Goal: Information Seeking & Learning: Learn about a topic

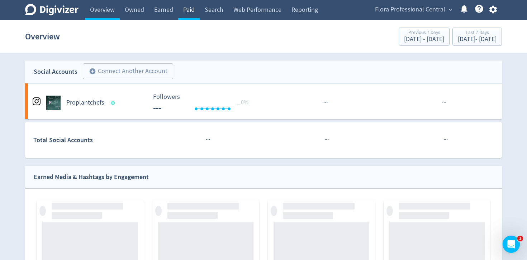
click at [188, 9] on link "Paid" at bounding box center [189, 10] width 22 height 20
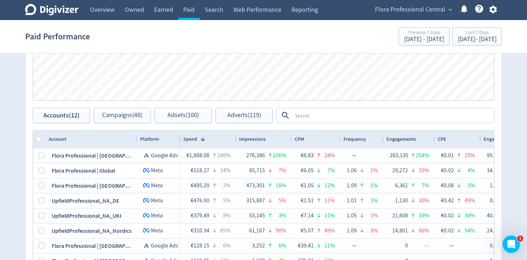
scroll to position [323, 0]
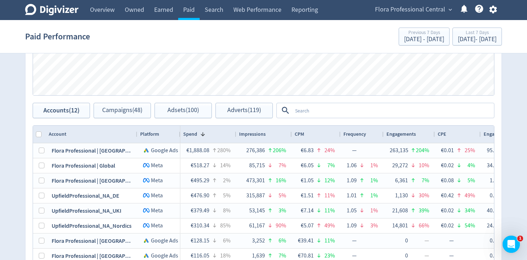
click at [322, 111] on textarea at bounding box center [392, 110] width 201 height 13
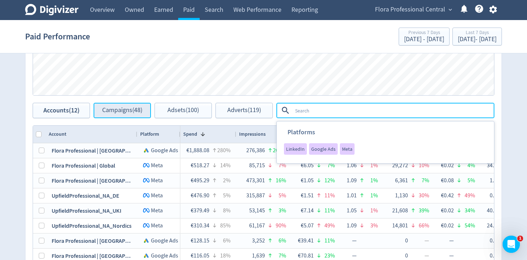
click at [112, 108] on span "Campaigns (48)" at bounding box center [122, 110] width 40 height 7
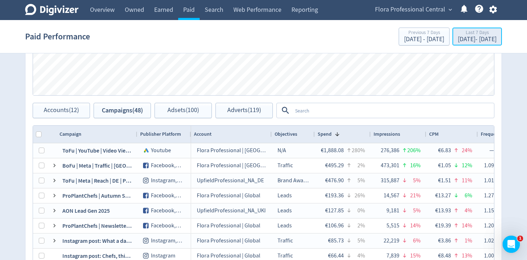
click at [458, 42] on div "Sep 24, 2025 - Sep 30, 2025" at bounding box center [477, 39] width 39 height 6
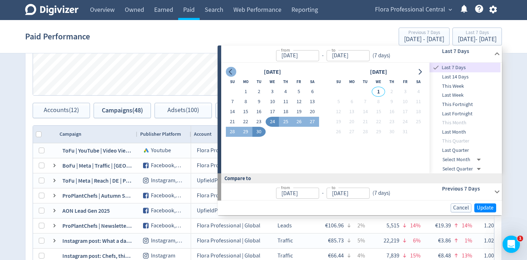
click at [227, 71] on button "Go to previous month" at bounding box center [231, 72] width 10 height 10
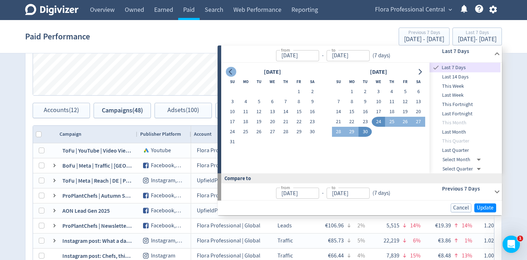
click at [227, 71] on button "Go to previous month" at bounding box center [231, 72] width 10 height 10
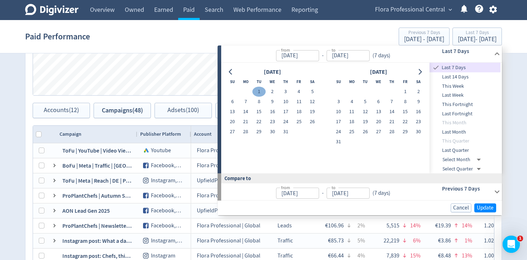
click at [256, 93] on button "1" at bounding box center [258, 92] width 13 height 10
type input "[DATE]"
click at [418, 71] on icon "Go to next month" at bounding box center [420, 72] width 6 height 6
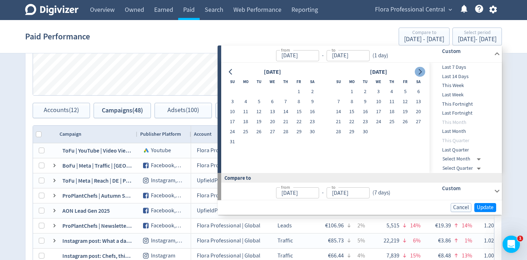
click at [418, 71] on icon "Go to next month" at bounding box center [420, 72] width 6 height 6
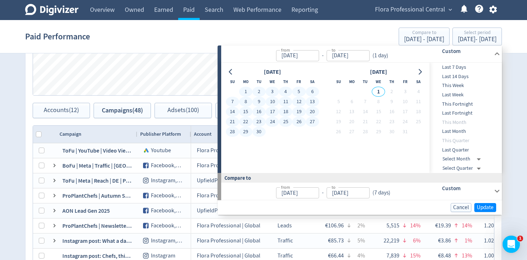
click at [263, 131] on button "30" at bounding box center [258, 132] width 13 height 10
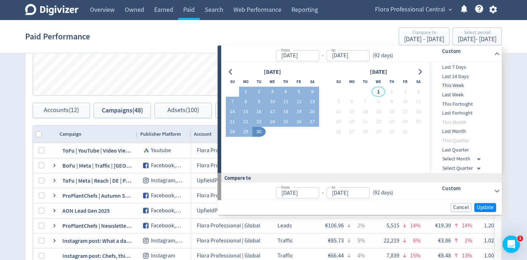
type input "[DATE]"
click at [484, 208] on span "Update" at bounding box center [485, 207] width 17 height 5
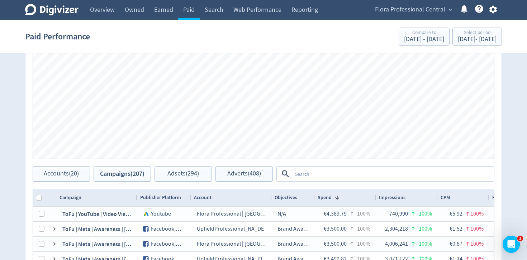
scroll to position [270, 0]
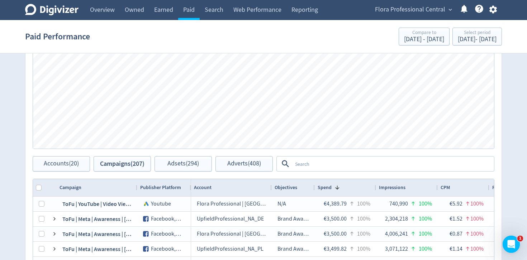
click at [366, 162] on textarea at bounding box center [392, 163] width 201 height 13
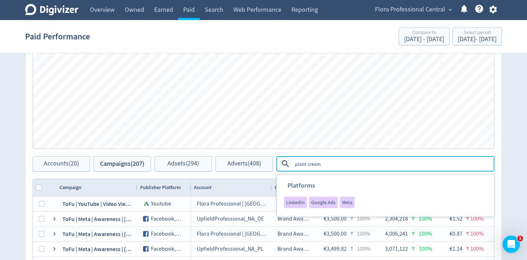
type textarea "plant creams"
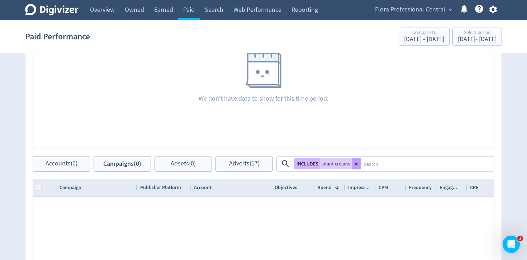
click at [359, 163] on button at bounding box center [357, 163] width 9 height 11
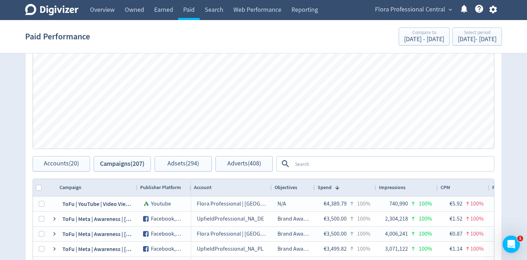
click at [354, 166] on textarea at bounding box center [392, 163] width 201 height 13
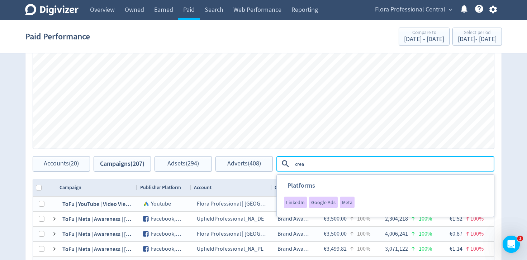
type textarea "cream"
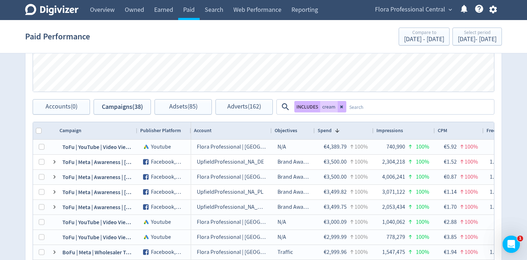
scroll to position [345, 0]
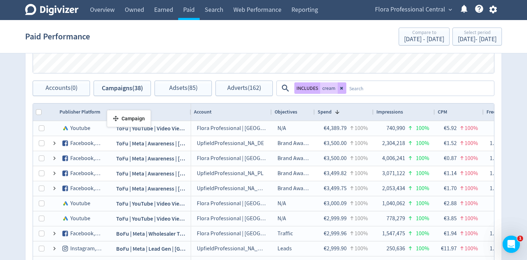
drag, startPoint x: 135, startPoint y: 112, endPoint x: 110, endPoint y: 113, distance: 24.8
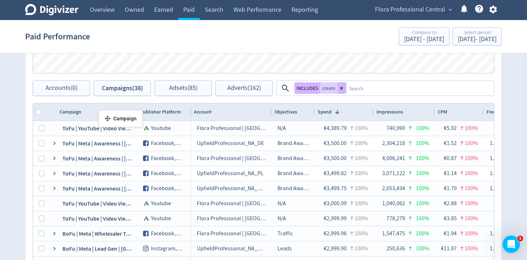
drag, startPoint x: 149, startPoint y: 113, endPoint x: 102, endPoint y: 113, distance: 47.0
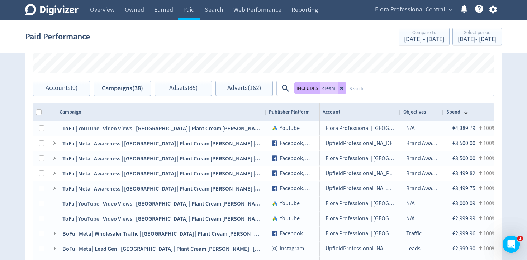
drag, startPoint x: 136, startPoint y: 112, endPoint x: 268, endPoint y: 110, distance: 132.0
click at [267, 111] on div at bounding box center [265, 112] width 3 height 17
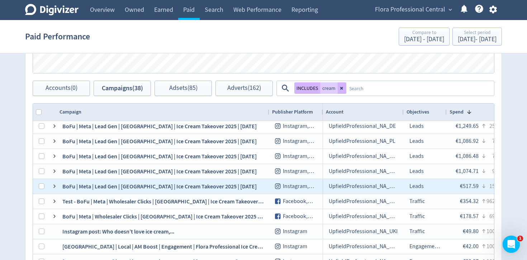
scroll to position [0, 0]
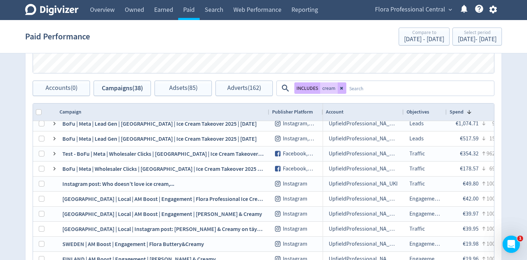
click at [378, 91] on textarea at bounding box center [419, 88] width 147 height 13
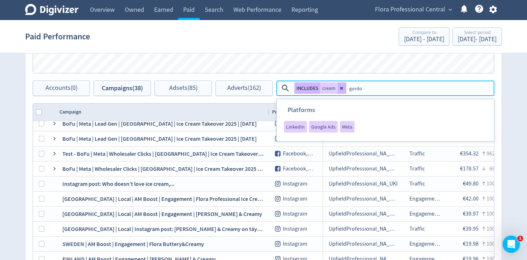
type textarea "gordon"
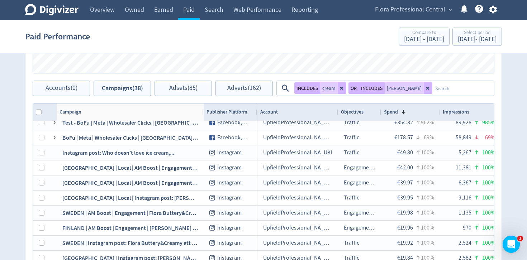
drag, startPoint x: 137, startPoint y: 114, endPoint x: 203, endPoint y: 121, distance: 66.7
click at [203, 121] on div "Campaign Publisher Platform 1" at bounding box center [263, 193] width 461 height 179
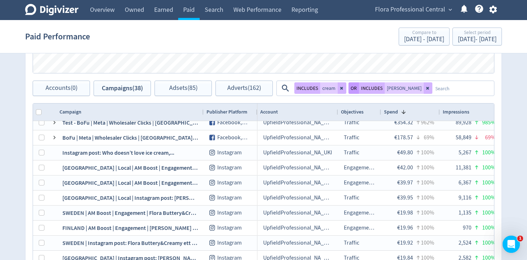
click at [355, 88] on button "OR" at bounding box center [354, 87] width 10 height 11
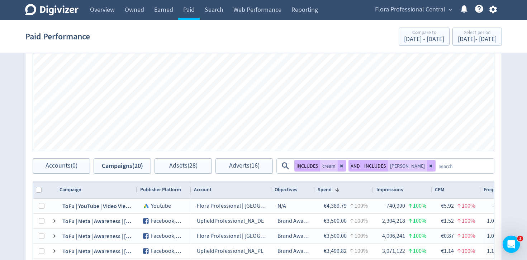
click at [448, 169] on textarea at bounding box center [465, 166] width 58 height 13
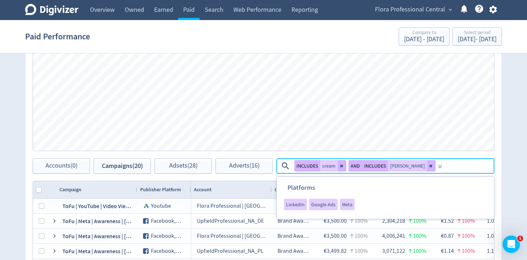
type textarea "UK"
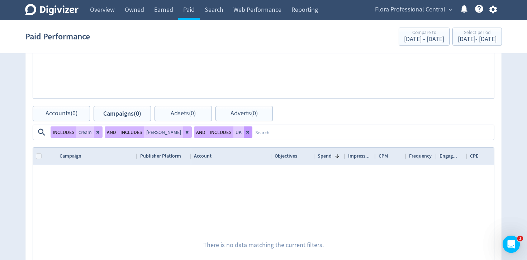
click at [246, 131] on icon at bounding box center [248, 132] width 4 height 4
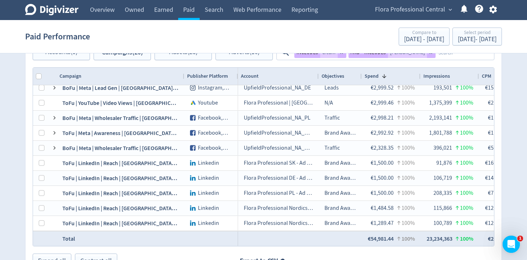
drag, startPoint x: 136, startPoint y: 73, endPoint x: 183, endPoint y: 73, distance: 47.0
click at [183, 73] on div at bounding box center [184, 76] width 3 height 17
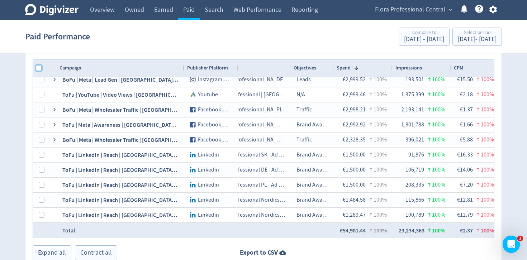
click at [38, 66] on input "Column with Header Selection" at bounding box center [39, 68] width 6 height 6
checkbox input "true"
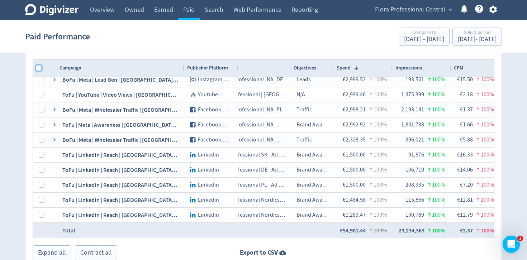
checkbox input "true"
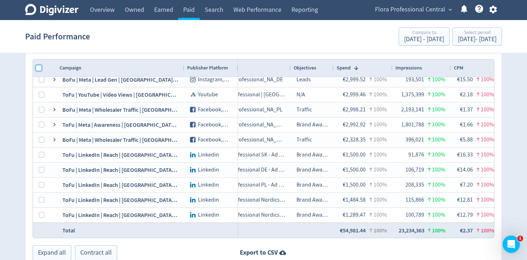
checkbox input "true"
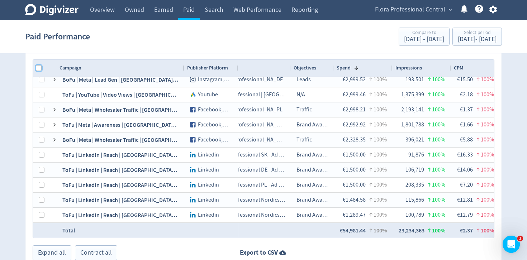
checkbox input "true"
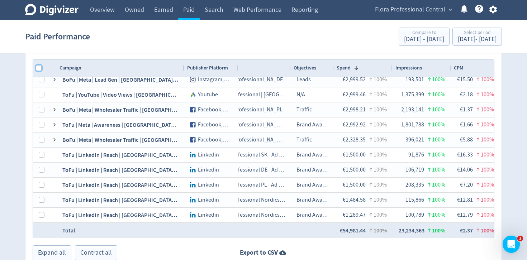
checkbox input "true"
click at [38, 66] on input "Column with Header Selection" at bounding box center [39, 68] width 6 height 6
click at [36, 68] on input "Column with Header Selection" at bounding box center [39, 68] width 6 height 6
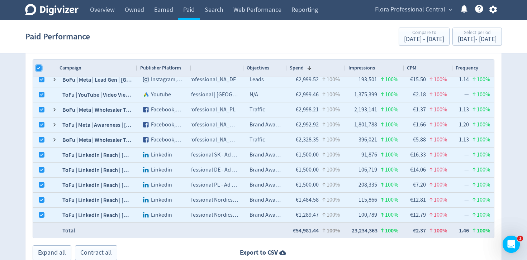
click at [40, 67] on input "Column with Header Selection" at bounding box center [39, 68] width 6 height 6
checkbox input "false"
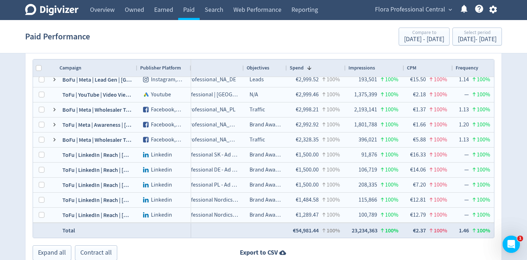
checkbox input "false"
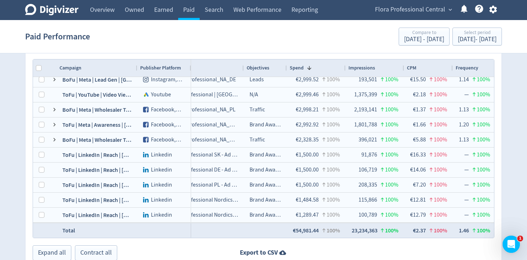
checkbox input "false"
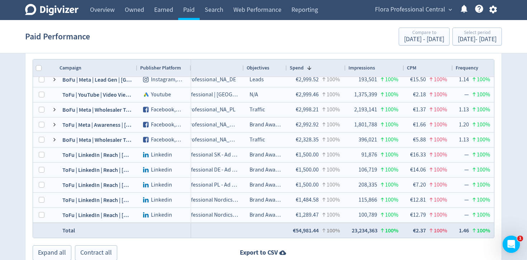
checkbox input "false"
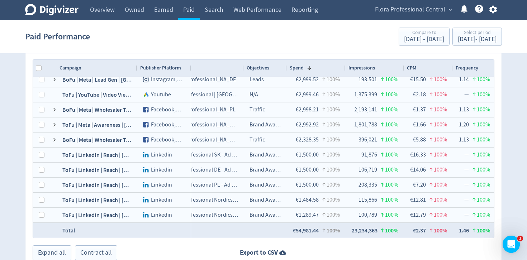
checkbox input "false"
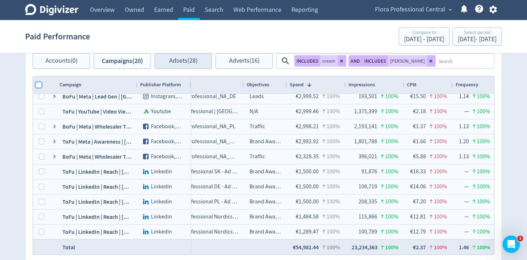
click at [38, 85] on input "Column with Header Selection" at bounding box center [39, 85] width 6 height 6
checkbox input "true"
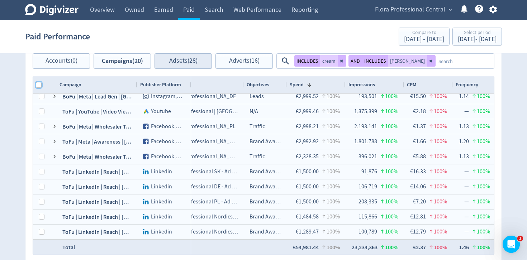
checkbox input "true"
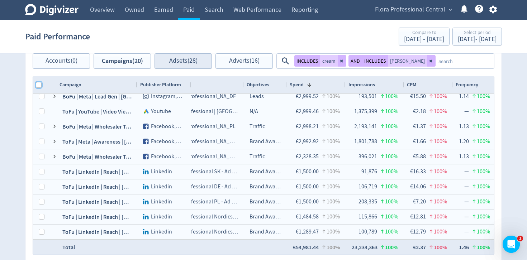
checkbox input "true"
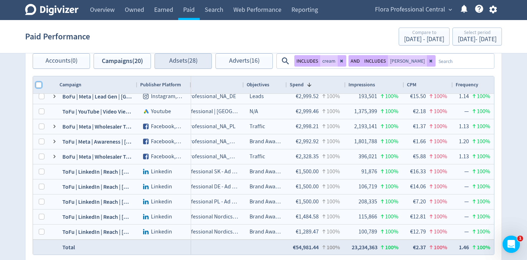
checkbox input "true"
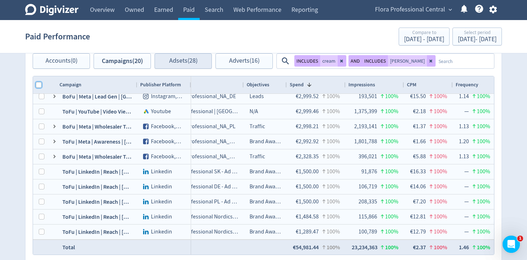
checkbox input "true"
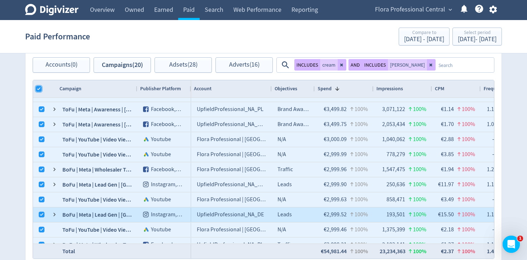
scroll to position [360, 0]
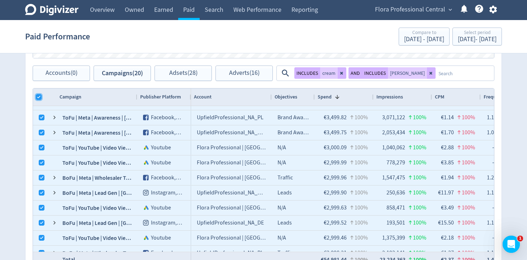
click at [39, 96] on input "Column with Header Selection" at bounding box center [39, 97] width 6 height 6
checkbox input "false"
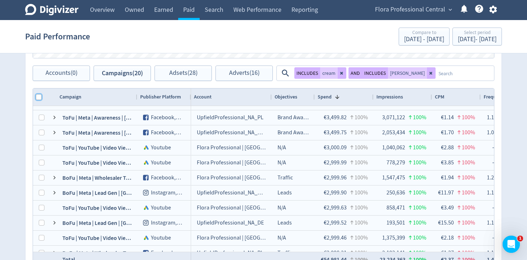
checkbox input "false"
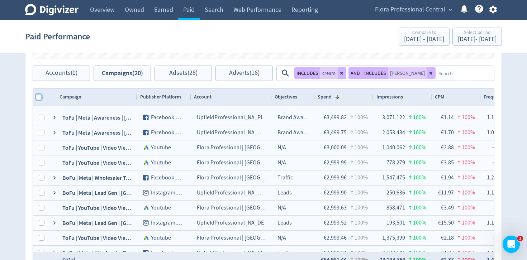
checkbox input "false"
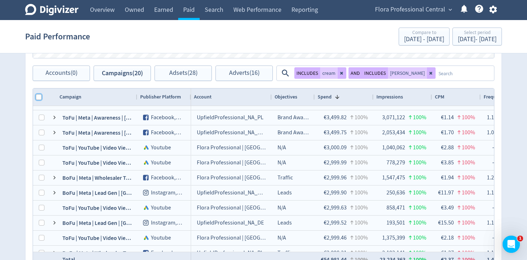
checkbox input "false"
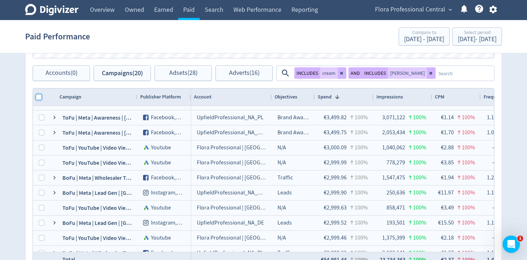
checkbox input "false"
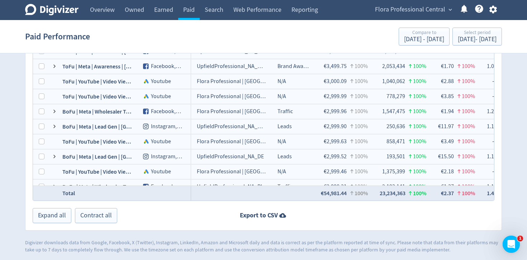
scroll to position [429, 0]
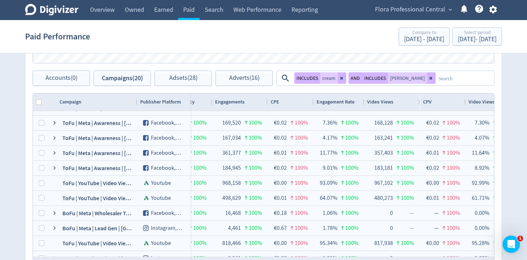
click at [436, 77] on textarea at bounding box center [465, 78] width 58 height 13
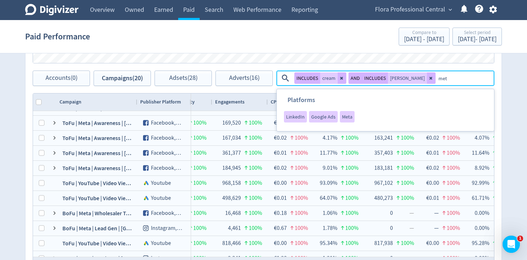
type textarea "meta"
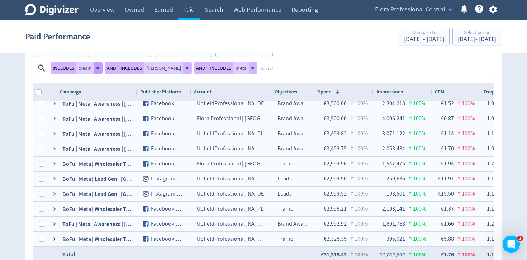
click at [97, 70] on icon at bounding box center [98, 68] width 4 height 4
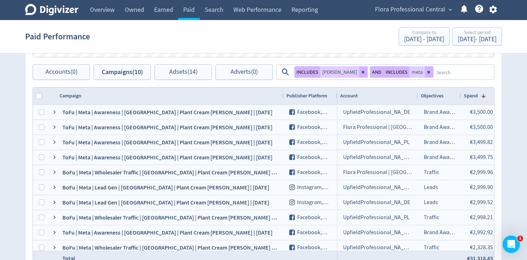
drag, startPoint x: 137, startPoint y: 96, endPoint x: 283, endPoint y: 96, distance: 146.3
click at [283, 96] on div at bounding box center [283, 96] width 3 height 17
click at [361, 74] on icon at bounding box center [363, 72] width 4 height 4
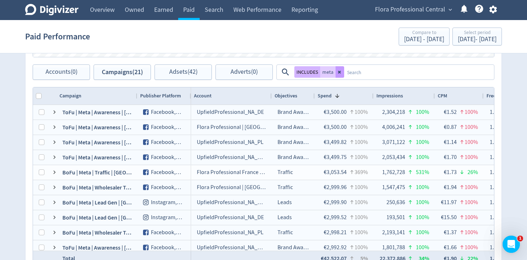
click at [343, 74] on button at bounding box center [340, 71] width 9 height 11
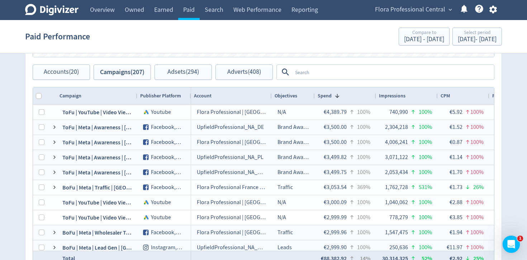
click at [344, 72] on textarea at bounding box center [392, 72] width 201 height 13
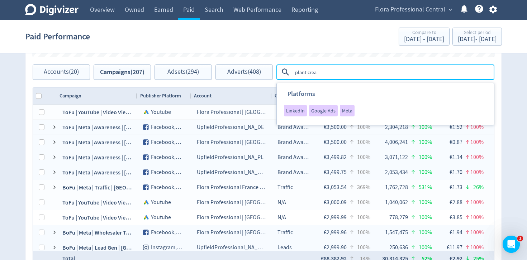
type textarea "plant cream"
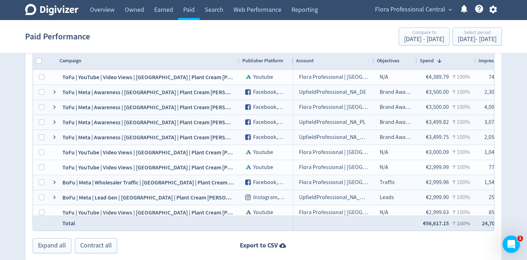
drag, startPoint x: 136, startPoint y: 60, endPoint x: 237, endPoint y: 60, distance: 101.1
click at [238, 60] on div at bounding box center [239, 60] width 3 height 17
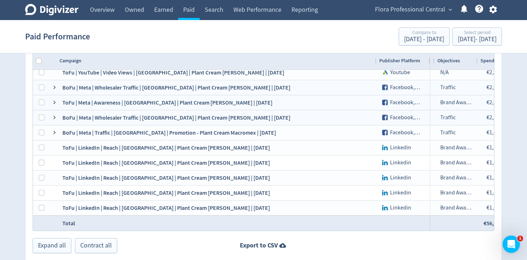
drag, startPoint x: 238, startPoint y: 61, endPoint x: 376, endPoint y: 63, distance: 138.1
click at [376, 63] on div at bounding box center [376, 60] width 3 height 17
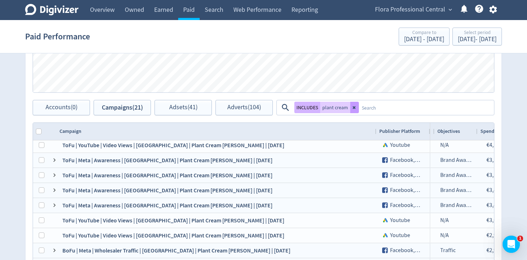
click at [354, 108] on icon at bounding box center [355, 107] width 4 height 4
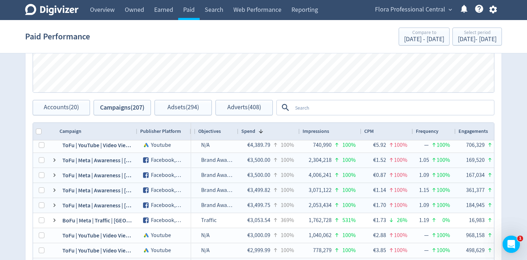
click at [344, 108] on textarea at bounding box center [392, 107] width 201 height 13
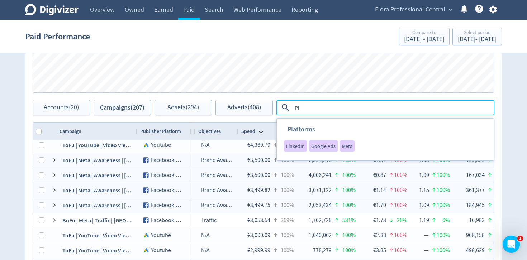
type textarea "P"
type textarea "plant cream [PERSON_NAME]"
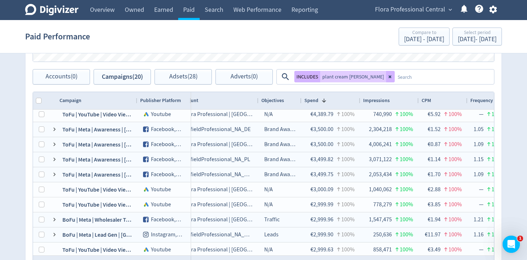
click at [398, 78] on textarea at bounding box center [444, 76] width 99 height 13
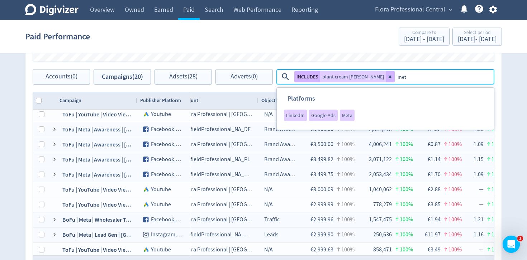
type textarea "meta"
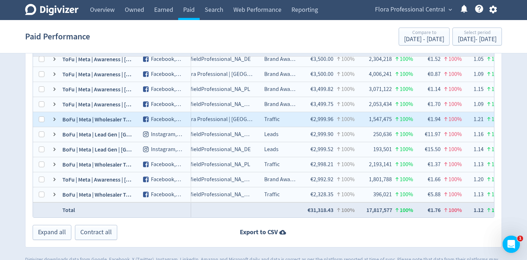
scroll to position [0, 0]
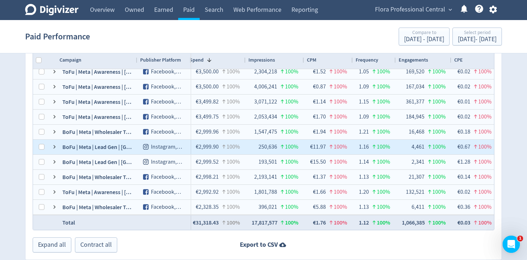
scroll to position [0, 160]
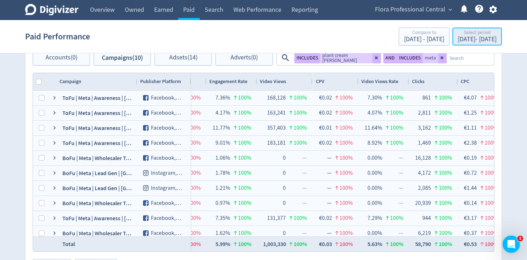
click at [458, 34] on div "Select period" at bounding box center [477, 33] width 39 height 6
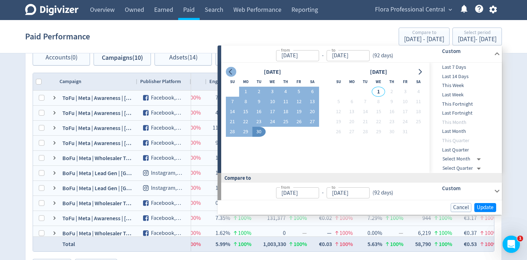
click at [228, 71] on icon "Go to previous month" at bounding box center [231, 72] width 6 height 6
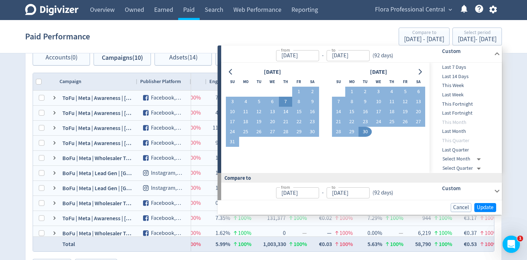
click at [282, 103] on button "7" at bounding box center [285, 102] width 13 height 10
type input "[DATE]"
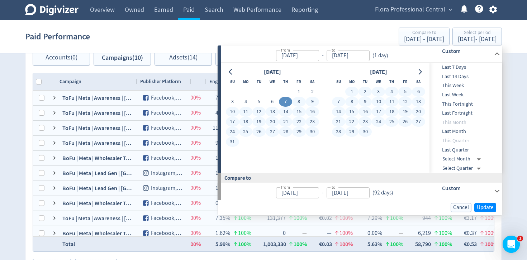
click at [363, 134] on button "30" at bounding box center [365, 132] width 13 height 10
type input "[DATE]"
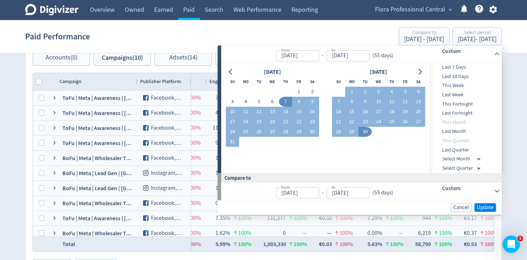
click at [487, 205] on span "Update" at bounding box center [485, 207] width 17 height 5
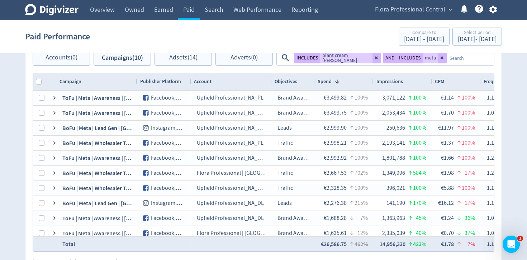
scroll to position [0, 419]
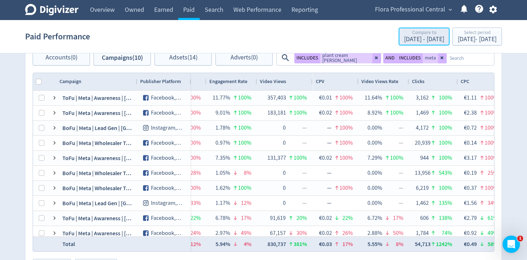
click at [404, 30] on div "Compare to" at bounding box center [424, 33] width 40 height 6
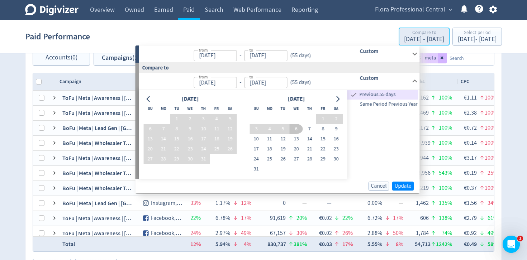
type input "[DATE]"
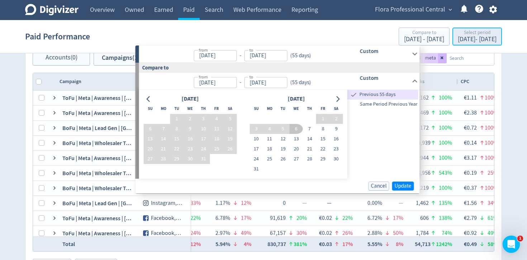
click at [453, 44] on button "Select period [DATE] - [DATE]" at bounding box center [477, 37] width 49 height 18
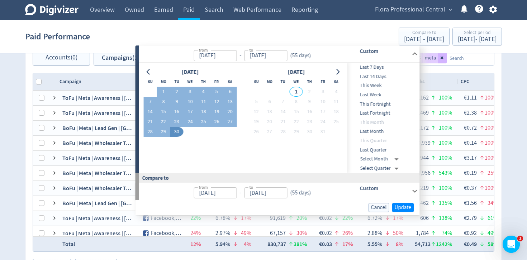
click at [151, 77] on th "Su" at bounding box center [149, 82] width 13 height 10
click at [150, 77] on th "Su" at bounding box center [149, 82] width 13 height 10
click at [150, 74] on icon "Go to previous month" at bounding box center [149, 72] width 6 height 6
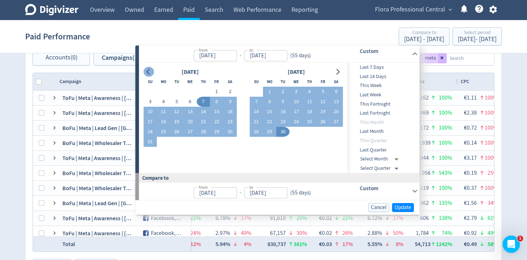
click at [150, 74] on icon "Go to previous month" at bounding box center [149, 72] width 6 height 6
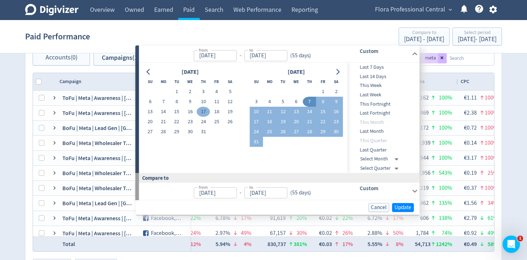
click at [203, 113] on button "17" at bounding box center [203, 112] width 13 height 10
type input "[DATE]"
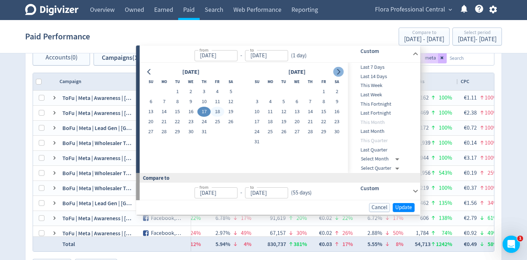
click at [339, 70] on icon "Go to next month" at bounding box center [339, 72] width 6 height 6
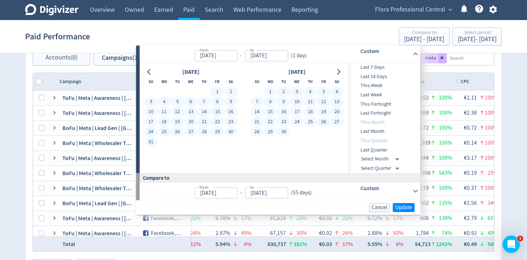
click at [286, 131] on button "30" at bounding box center [283, 132] width 13 height 10
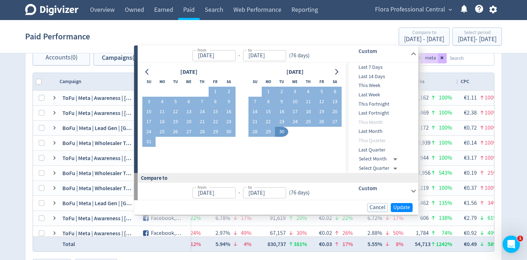
type input "[DATE]"
click at [406, 208] on span "Update" at bounding box center [401, 207] width 17 height 5
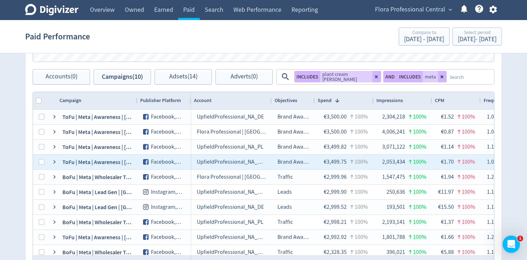
scroll to position [353, 0]
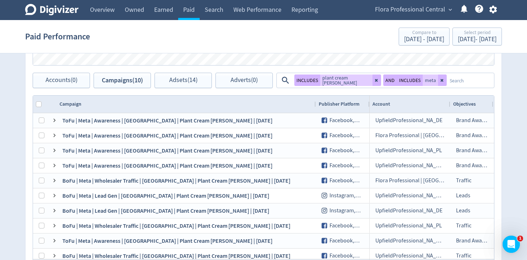
drag, startPoint x: 137, startPoint y: 103, endPoint x: 315, endPoint y: 112, distance: 178.4
click at [315, 112] on div at bounding box center [315, 104] width 3 height 17
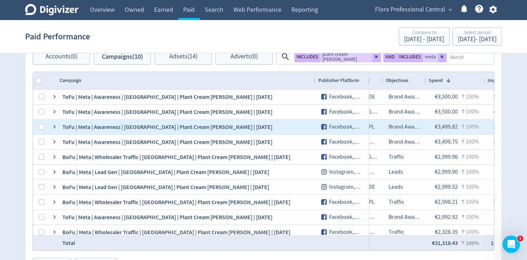
scroll to position [0, 108]
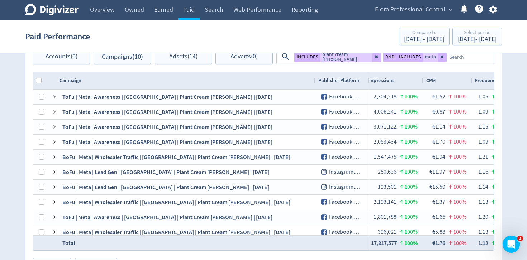
click at [159, 76] on div "Campaign" at bounding box center [186, 81] width 253 height 14
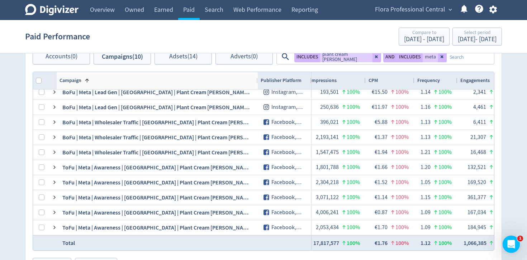
drag, startPoint x: 315, startPoint y: 81, endPoint x: 237, endPoint y: 81, distance: 77.8
click at [256, 81] on div at bounding box center [257, 80] width 3 height 17
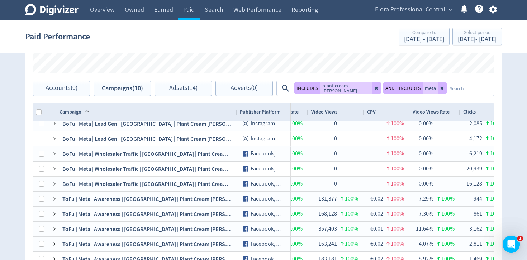
click at [476, 86] on textarea at bounding box center [470, 88] width 47 height 13
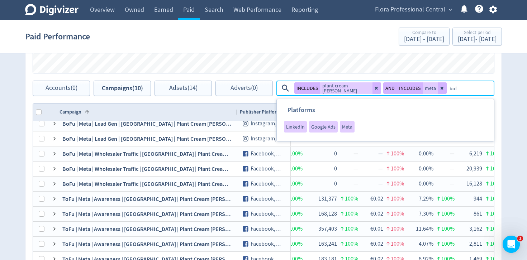
type textarea "bofu"
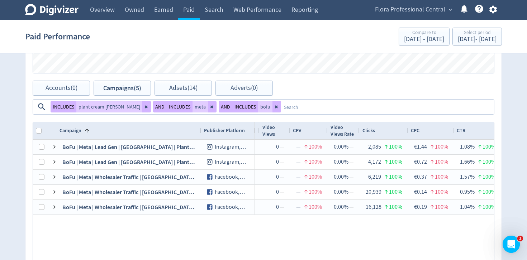
drag, startPoint x: 136, startPoint y: 132, endPoint x: 200, endPoint y: 134, distance: 63.9
click at [200, 134] on div at bounding box center [200, 130] width 3 height 17
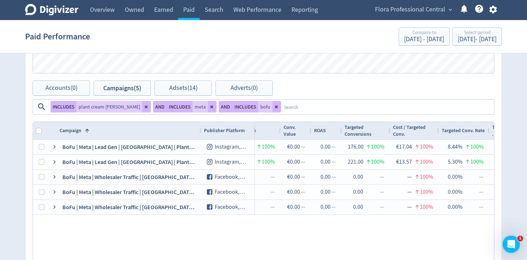
click at [312, 109] on textarea at bounding box center [387, 106] width 212 height 13
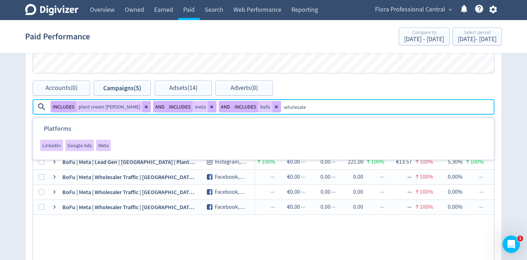
type textarea "wholesaler"
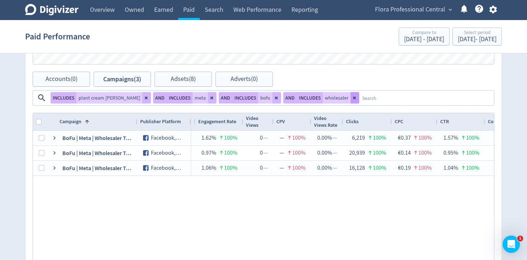
click at [353, 98] on icon at bounding box center [355, 98] width 4 height 4
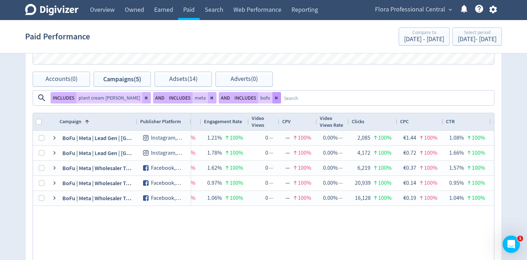
click at [275, 97] on icon at bounding box center [276, 98] width 3 height 3
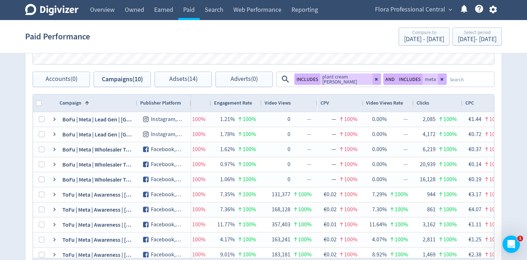
click at [461, 78] on textarea at bounding box center [470, 79] width 47 height 13
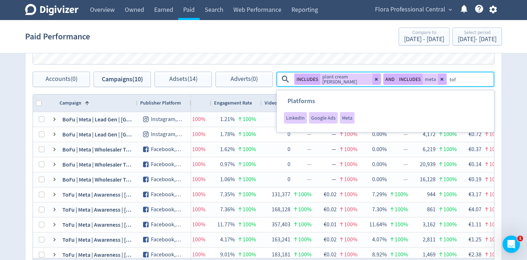
type textarea "tofu"
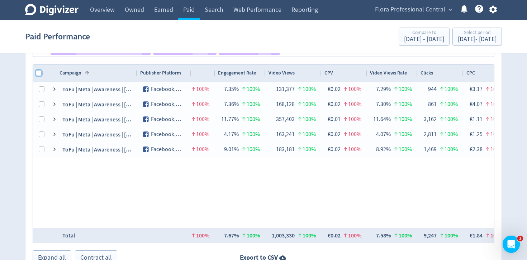
click at [38, 72] on input "Column with Header Selection" at bounding box center [39, 73] width 6 height 6
checkbox input "true"
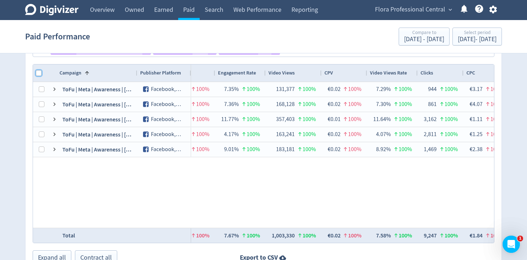
checkbox input "true"
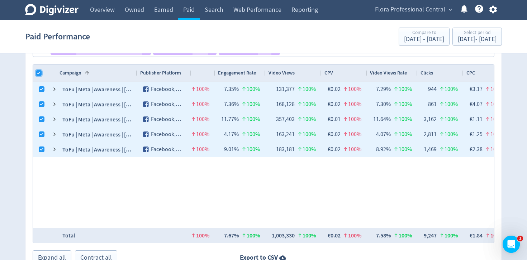
click at [38, 72] on input "Column with Header Selection" at bounding box center [39, 73] width 6 height 6
checkbox input "false"
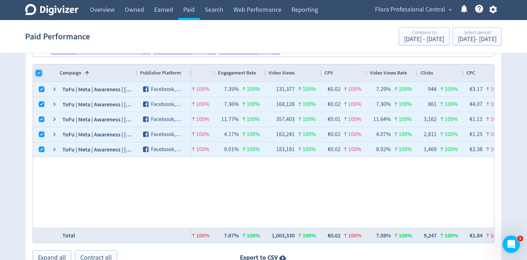
checkbox input "false"
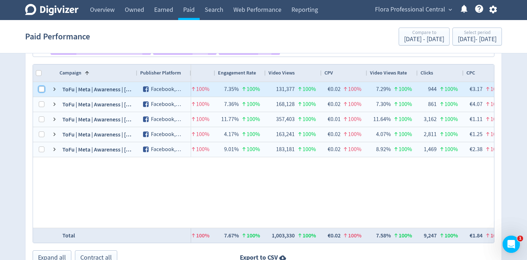
click at [41, 88] on input "Press Space to toggle row selection (unchecked)" at bounding box center [42, 89] width 6 height 6
checkbox input "true"
checkbox input "false"
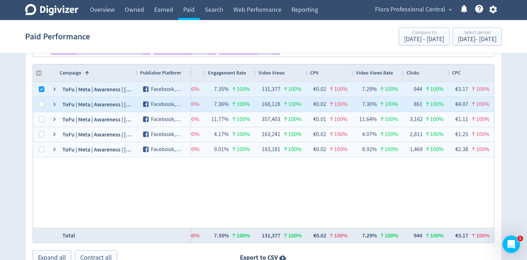
click at [44, 98] on div at bounding box center [42, 105] width 6 height 14
click at [42, 106] on input "Press Space to toggle row selection (unchecked)" at bounding box center [42, 104] width 6 height 6
checkbox input "true"
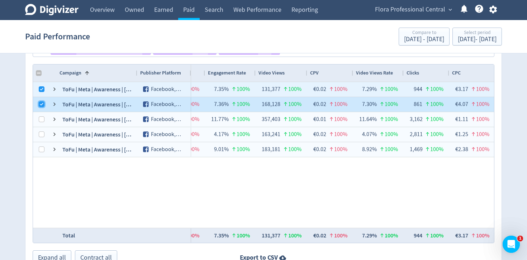
checkbox input "false"
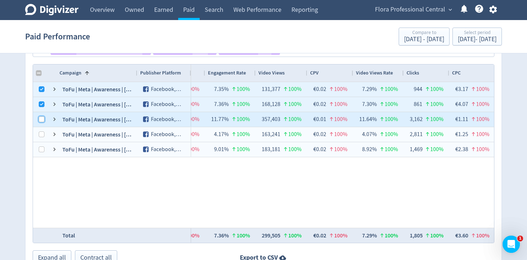
click at [42, 118] on input "Press Space to toggle row selection (unchecked)" at bounding box center [42, 120] width 6 height 6
checkbox input "true"
checkbox input "false"
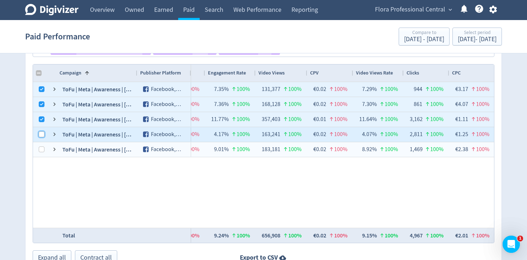
click at [42, 132] on input "Press Space to toggle row selection (unchecked)" at bounding box center [42, 135] width 6 height 6
checkbox input "true"
checkbox input "false"
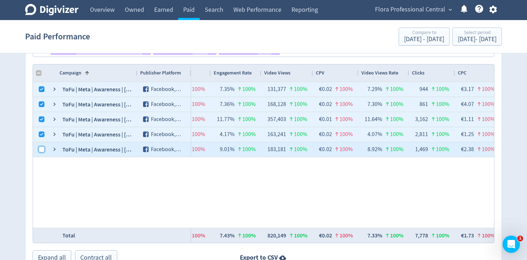
click at [42, 152] on input "Press Space to toggle row selection (unchecked)" at bounding box center [42, 150] width 6 height 6
checkbox input "true"
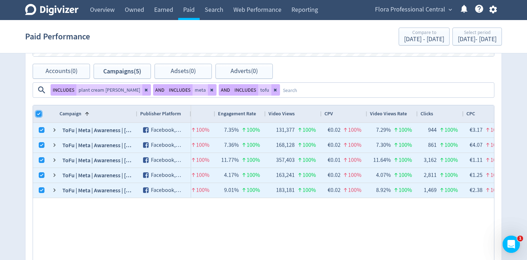
click at [39, 114] on input "Column with Header Selection" at bounding box center [39, 114] width 6 height 6
checkbox input "false"
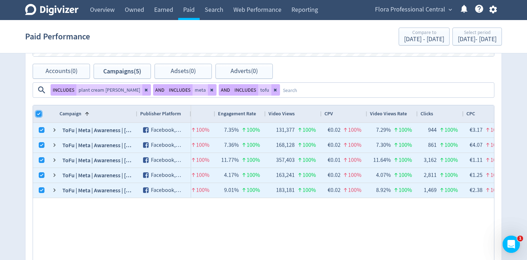
checkbox input "false"
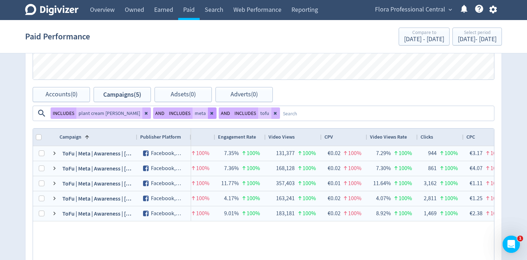
click at [210, 114] on icon at bounding box center [212, 113] width 4 height 4
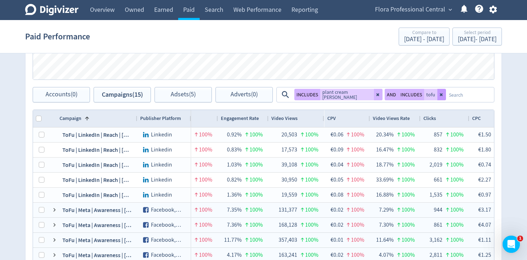
click at [444, 95] on icon at bounding box center [442, 95] width 4 height 4
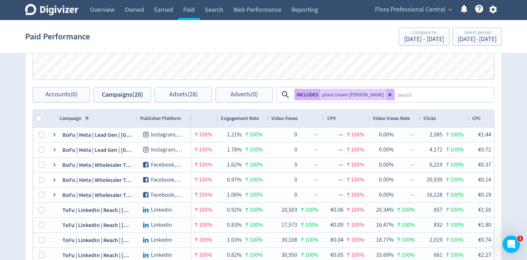
click at [433, 96] on textarea at bounding box center [444, 94] width 99 height 13
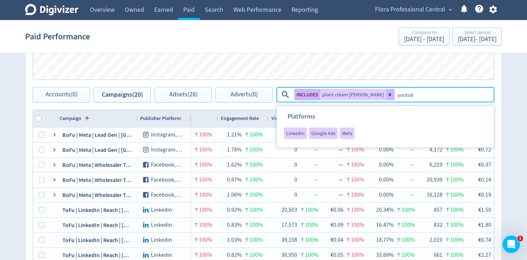
type textarea "youtube"
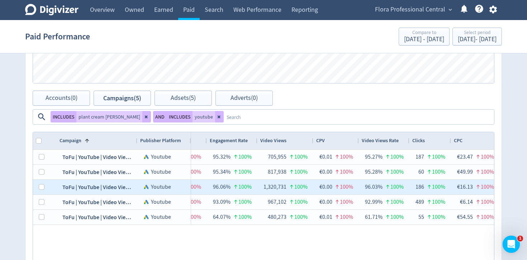
scroll to position [327, 0]
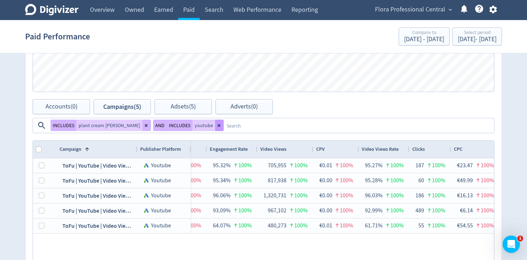
click at [224, 120] on button at bounding box center [219, 125] width 9 height 11
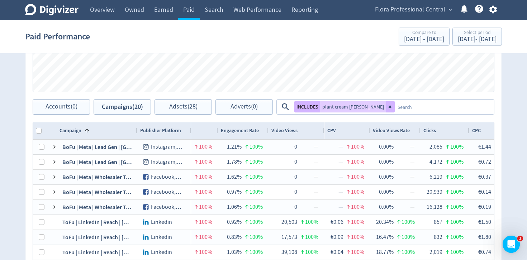
click at [409, 109] on textarea at bounding box center [444, 106] width 99 height 13
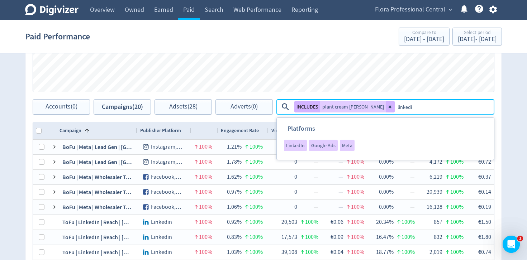
type textarea "linkedin"
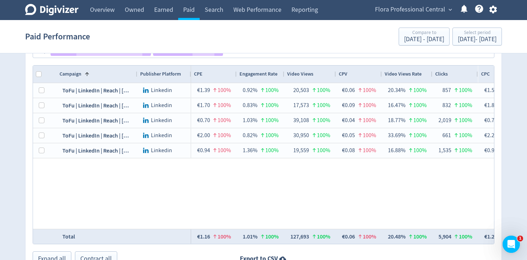
scroll to position [0, 342]
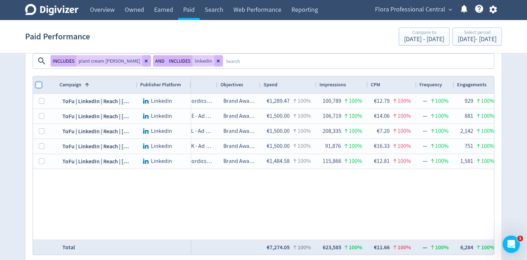
click at [37, 82] on input "Column with Header Selection" at bounding box center [39, 85] width 6 height 6
checkbox input "true"
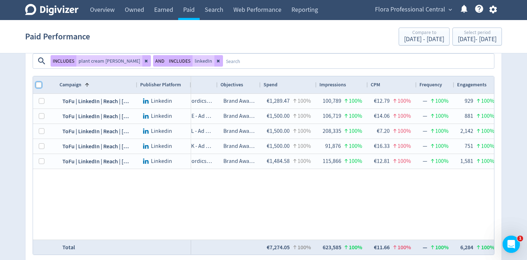
checkbox input "true"
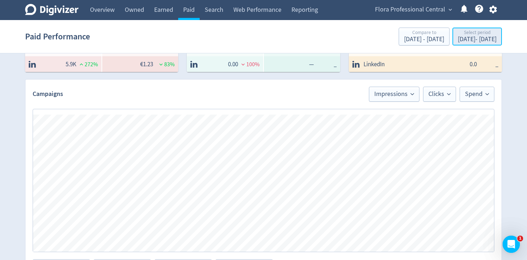
click at [458, 37] on div "[DATE] - [DATE]" at bounding box center [477, 39] width 39 height 6
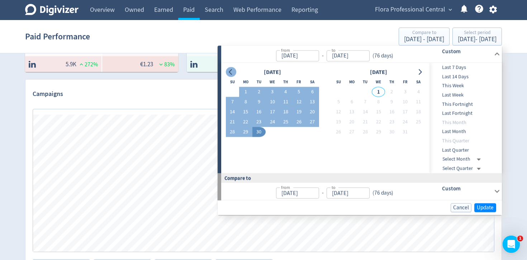
click at [230, 75] on icon "Go to previous month" at bounding box center [231, 72] width 6 height 6
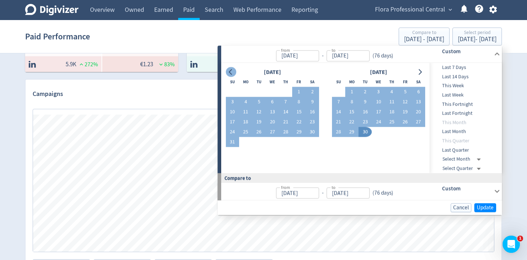
click at [230, 75] on icon "Go to previous month" at bounding box center [231, 72] width 6 height 6
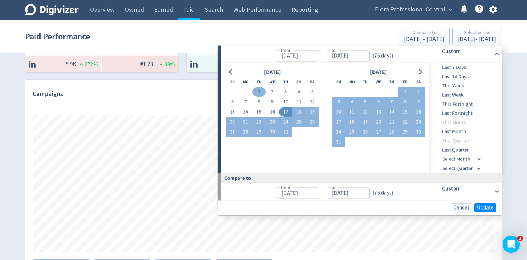
click at [260, 95] on button "1" at bounding box center [258, 92] width 13 height 10
type input "[DATE]"
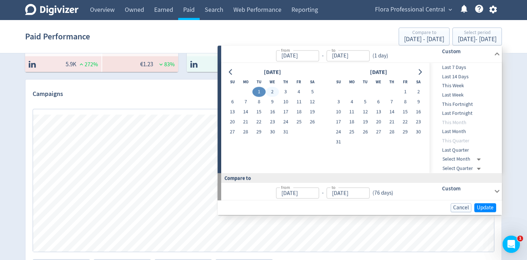
click at [414, 72] on div "[DATE]" at bounding box center [378, 72] width 93 height 10
click at [424, 72] on button "Go to next month" at bounding box center [420, 72] width 10 height 10
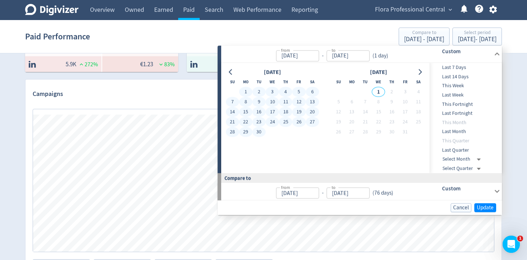
click at [261, 132] on button "30" at bounding box center [258, 132] width 13 height 10
type input "[DATE]"
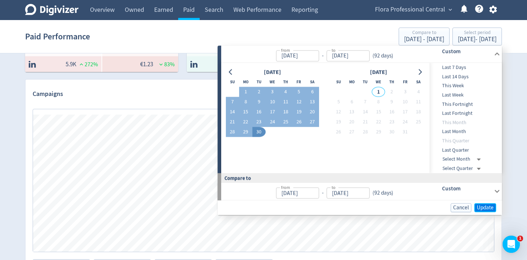
click at [485, 207] on span "Update" at bounding box center [485, 207] width 17 height 5
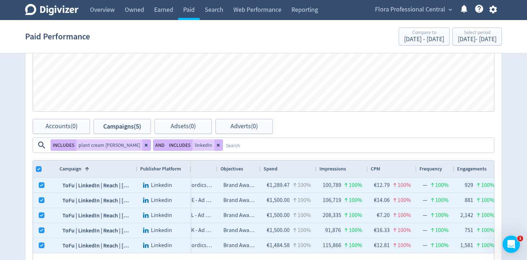
click at [510, 127] on div "Digivizer Logo [PERSON_NAME] Logo Overview Owned Earned Paid Search Web Perform…" at bounding box center [263, 42] width 527 height 699
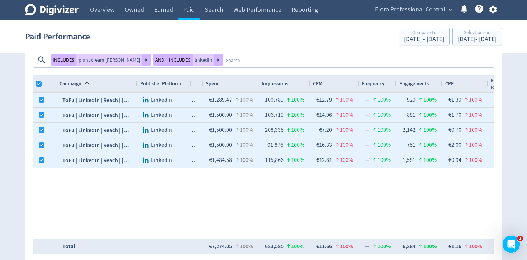
click at [212, 183] on div "Flora Professional [DEMOGRAPHIC_DATA] - Ad Account Brand Awareness €1,289.47 10…" at bounding box center [342, 166] width 303 height 146
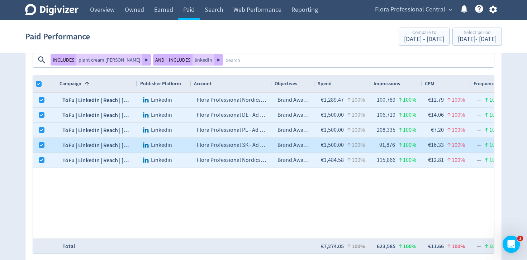
scroll to position [379, 0]
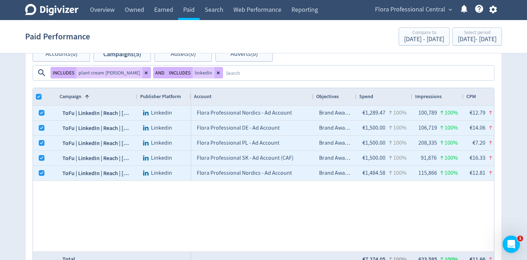
drag, startPoint x: 270, startPoint y: 79, endPoint x: 312, endPoint y: 77, distance: 41.6
click at [312, 88] on div at bounding box center [313, 96] width 3 height 17
click at [458, 39] on div "[DATE] - [DATE]" at bounding box center [477, 39] width 39 height 6
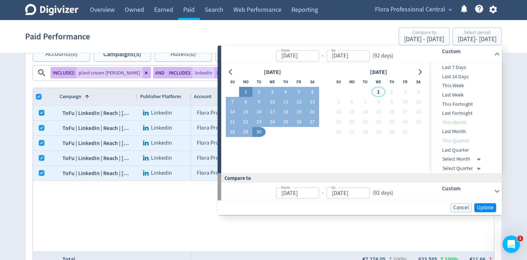
click at [245, 93] on button "1" at bounding box center [245, 92] width 13 height 10
type input "[DATE]"
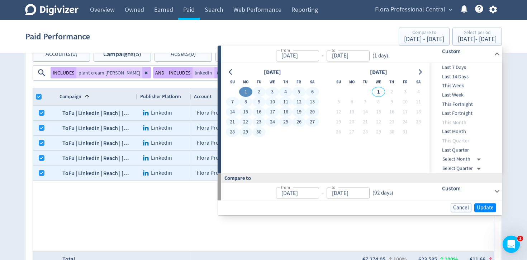
click at [263, 129] on button "30" at bounding box center [258, 132] width 13 height 10
type input "[DATE]"
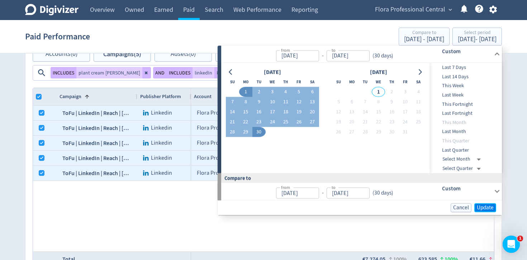
click at [483, 207] on span "Update" at bounding box center [485, 207] width 17 height 5
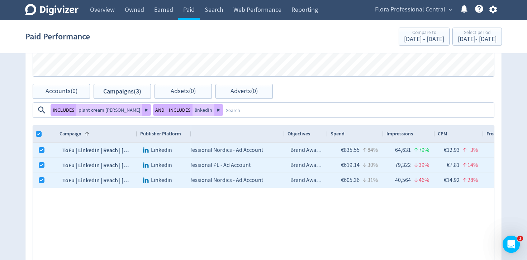
scroll to position [335, 0]
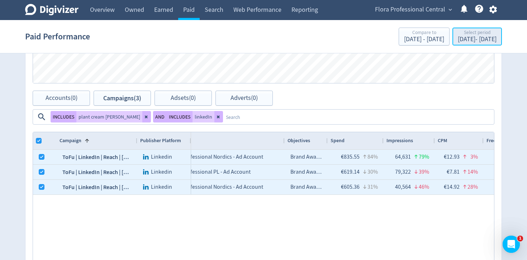
click at [468, 40] on div "[DATE] - [DATE]" at bounding box center [477, 39] width 39 height 6
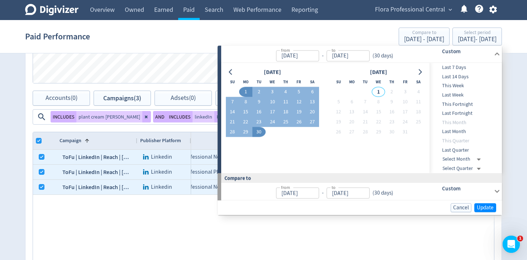
click at [164, 225] on div "ToFu | LinkedIn | Reach | [GEOGRAPHIC_DATA] | Plant Cream [PERSON_NAME] | [DATE…" at bounding box center [263, 223] width 461 height 146
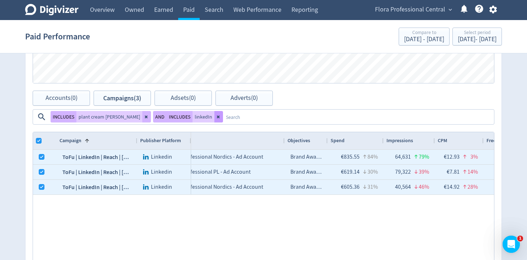
click at [223, 111] on button at bounding box center [218, 116] width 9 height 11
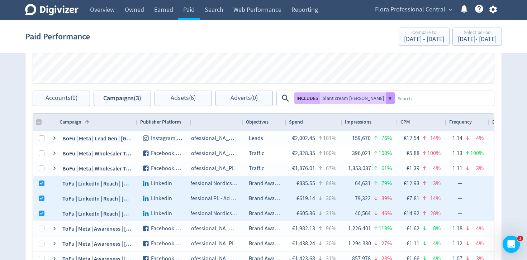
click at [388, 99] on icon at bounding box center [390, 98] width 4 height 4
checkbox input "false"
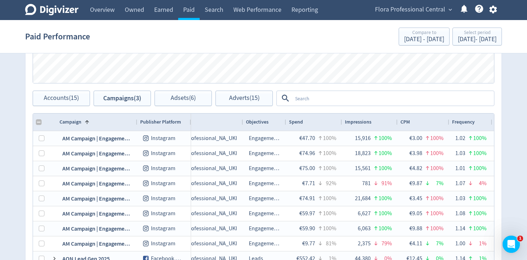
click at [365, 100] on textarea at bounding box center [392, 98] width 201 height 13
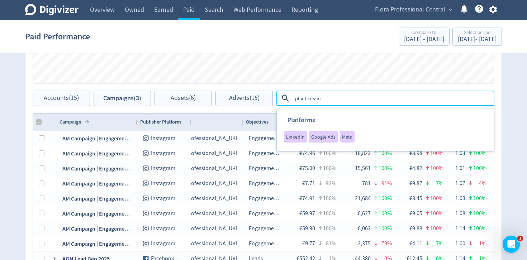
type textarea "plant creams"
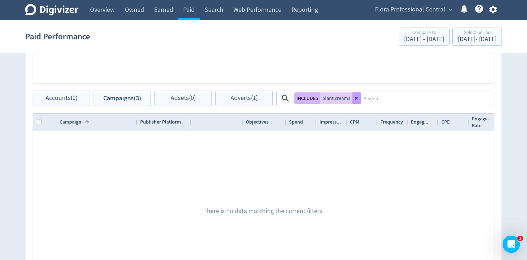
click at [356, 99] on icon at bounding box center [356, 98] width 3 height 3
checkbox input "false"
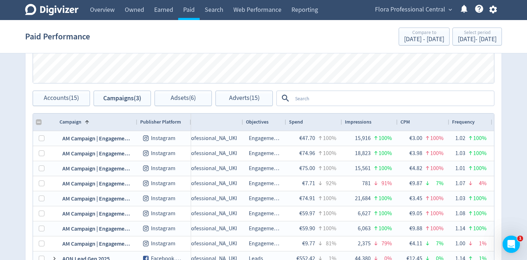
click at [356, 99] on textarea at bounding box center [392, 98] width 201 height 13
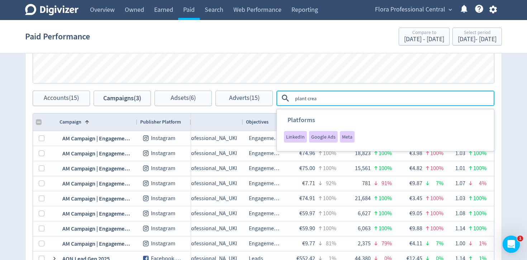
type textarea "plant cream"
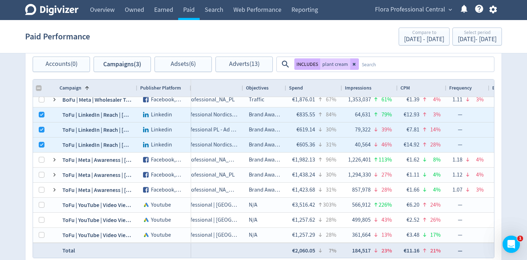
scroll to position [361, 0]
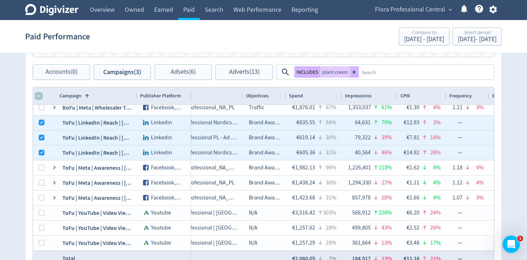
click at [39, 94] on input "Column with Header Selection" at bounding box center [39, 96] width 6 height 6
checkbox input "true"
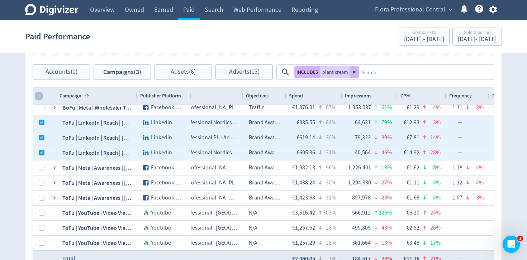
checkbox input "true"
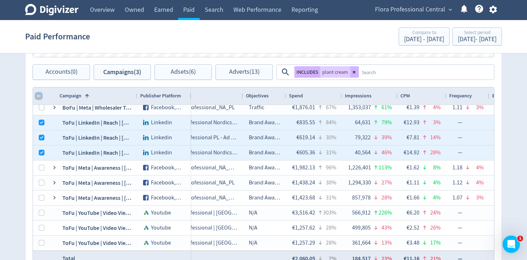
checkbox input "true"
click at [39, 94] on input "Column with Header Selection" at bounding box center [39, 96] width 6 height 6
checkbox input "false"
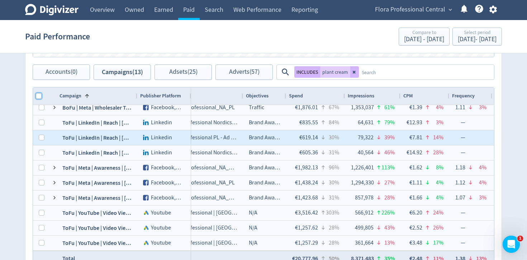
checkbox input "false"
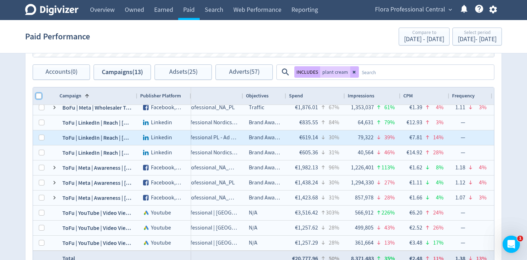
checkbox input "false"
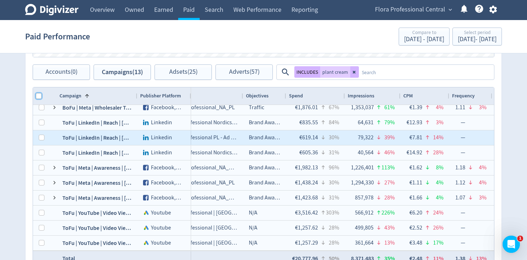
checkbox input "false"
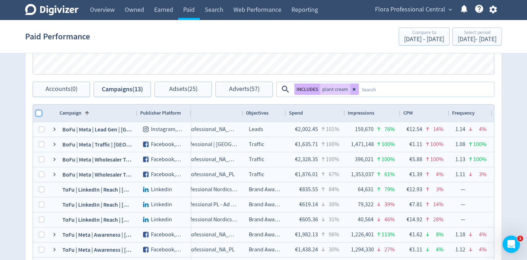
scroll to position [335, 0]
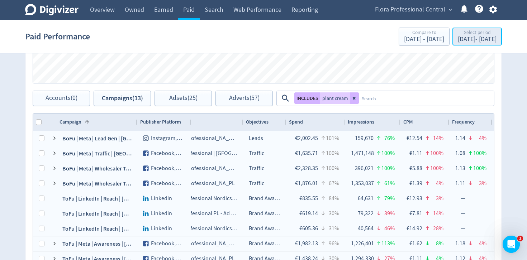
click at [483, 33] on div "Select period" at bounding box center [477, 33] width 39 height 6
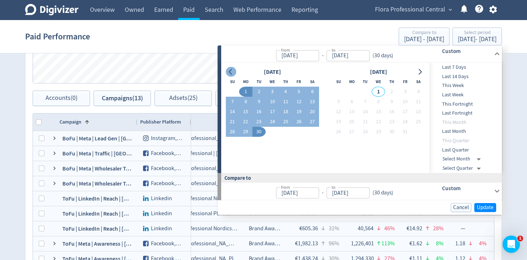
click at [233, 74] on icon "Go to previous month" at bounding box center [231, 72] width 6 height 6
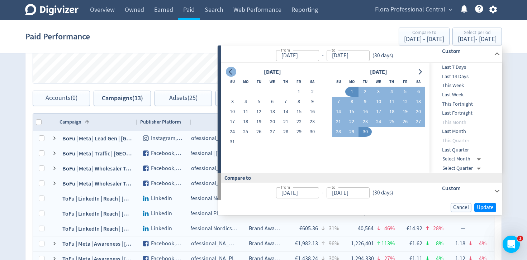
click at [233, 74] on icon "Go to previous month" at bounding box center [231, 72] width 6 height 6
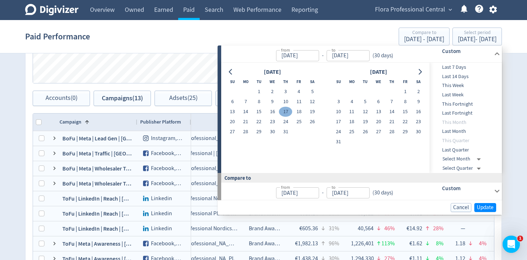
click at [287, 112] on button "17" at bounding box center [285, 112] width 13 height 10
type input "[DATE]"
click at [423, 69] on button "Go to next month" at bounding box center [420, 72] width 10 height 10
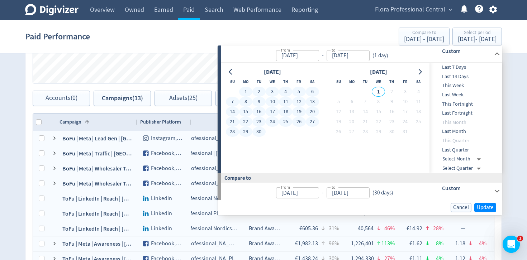
click at [256, 135] on button "30" at bounding box center [258, 132] width 13 height 10
type input "[DATE]"
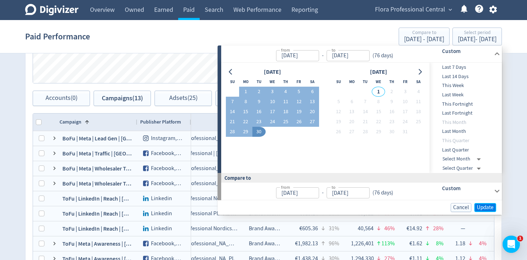
click at [492, 206] on span "Update" at bounding box center [485, 207] width 17 height 5
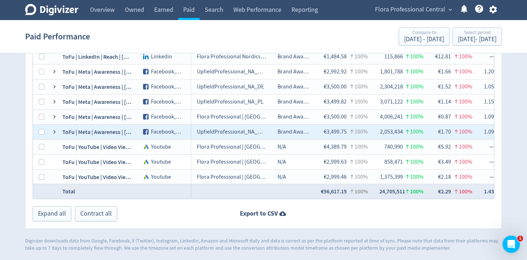
scroll to position [6, 0]
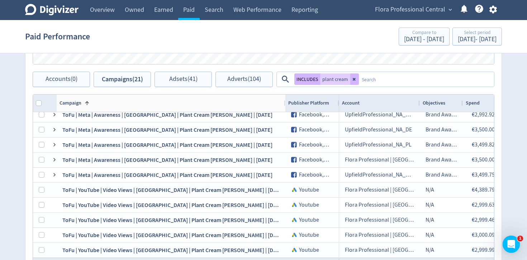
drag, startPoint x: 137, startPoint y: 103, endPoint x: 285, endPoint y: 112, distance: 148.4
click at [285, 112] on div "Campaign 1 Publisher Platform" at bounding box center [263, 104] width 461 height 18
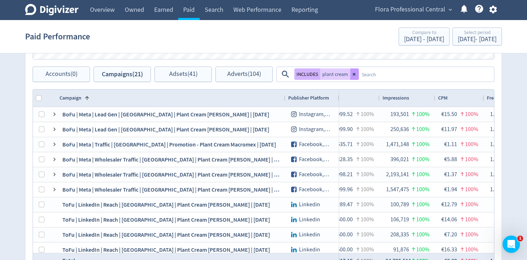
click at [356, 75] on button at bounding box center [354, 73] width 9 height 11
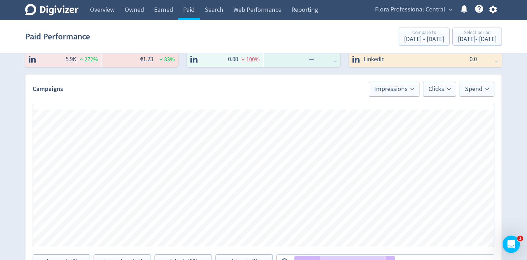
scroll to position [167, 0]
